Goal: Information Seeking & Learning: Find specific fact

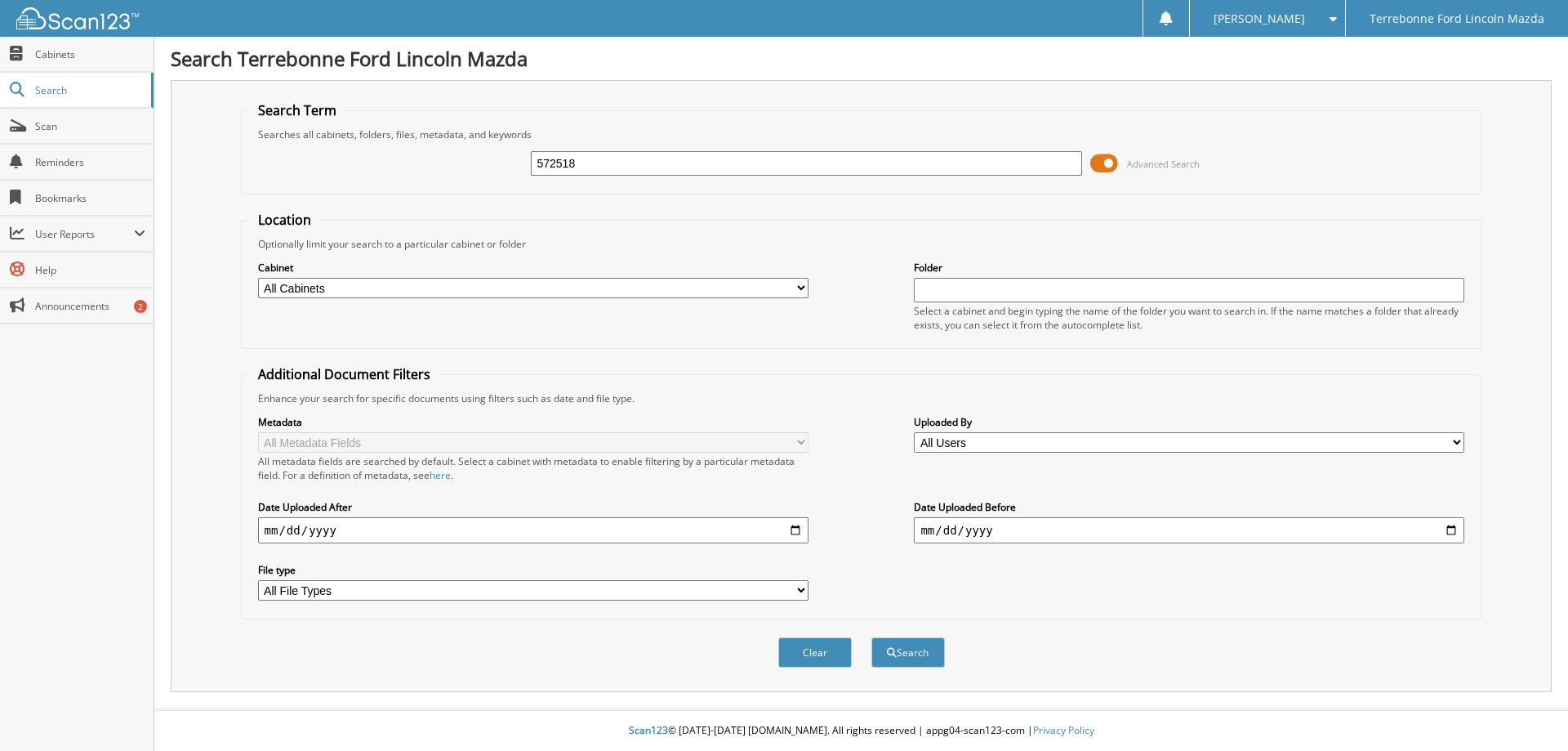
type input "572518"
click at [871, 637] on button "Search" at bounding box center [908, 652] width 73 height 30
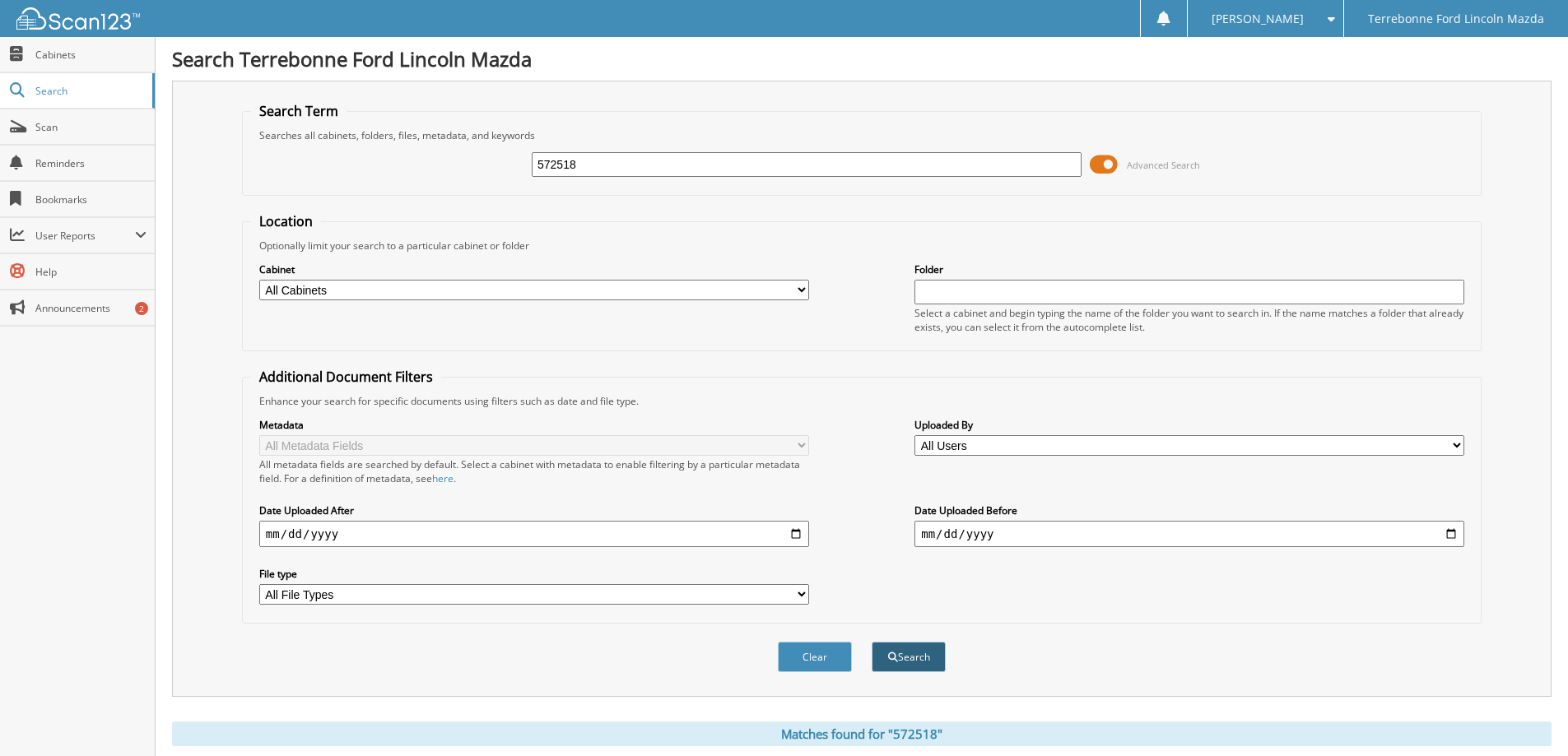
click at [932, 666] on button "Search" at bounding box center [908, 657] width 74 height 30
click at [905, 660] on button "Search" at bounding box center [908, 657] width 74 height 30
